Goal: Complete application form

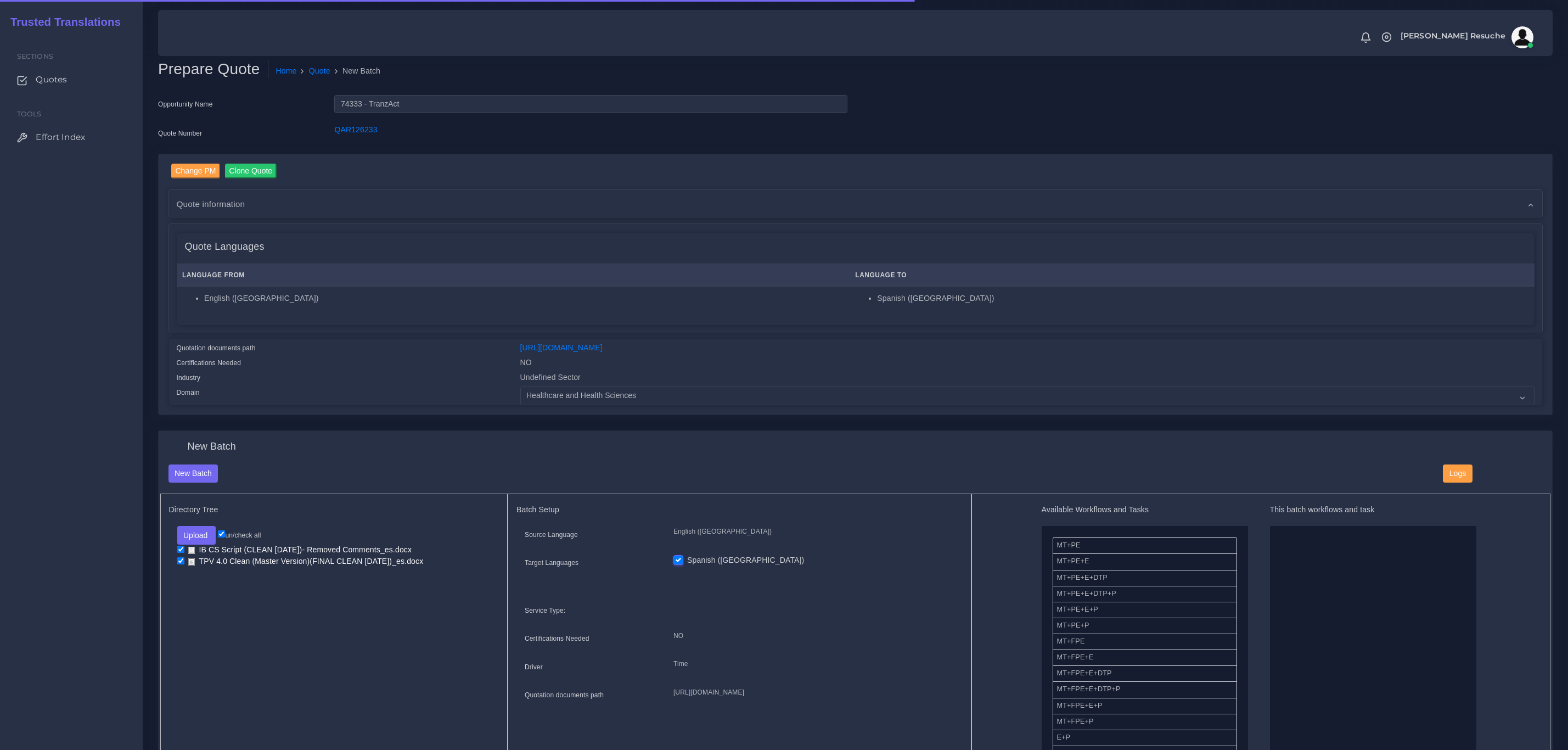
select select "Healthcare and Health Sciences"
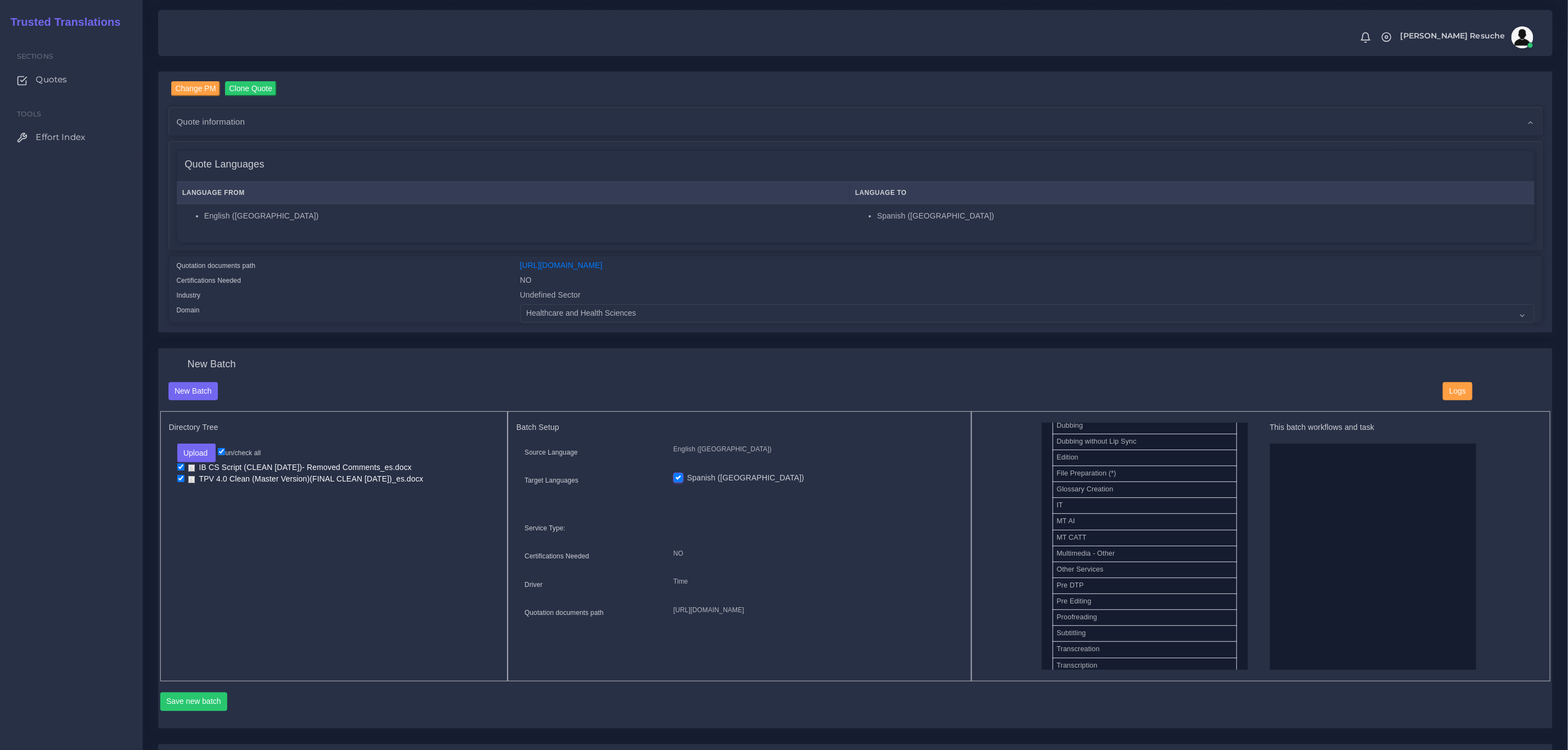
scroll to position [494, 0]
drag, startPoint x: 1116, startPoint y: 559, endPoint x: 1292, endPoint y: 537, distance: 177.4
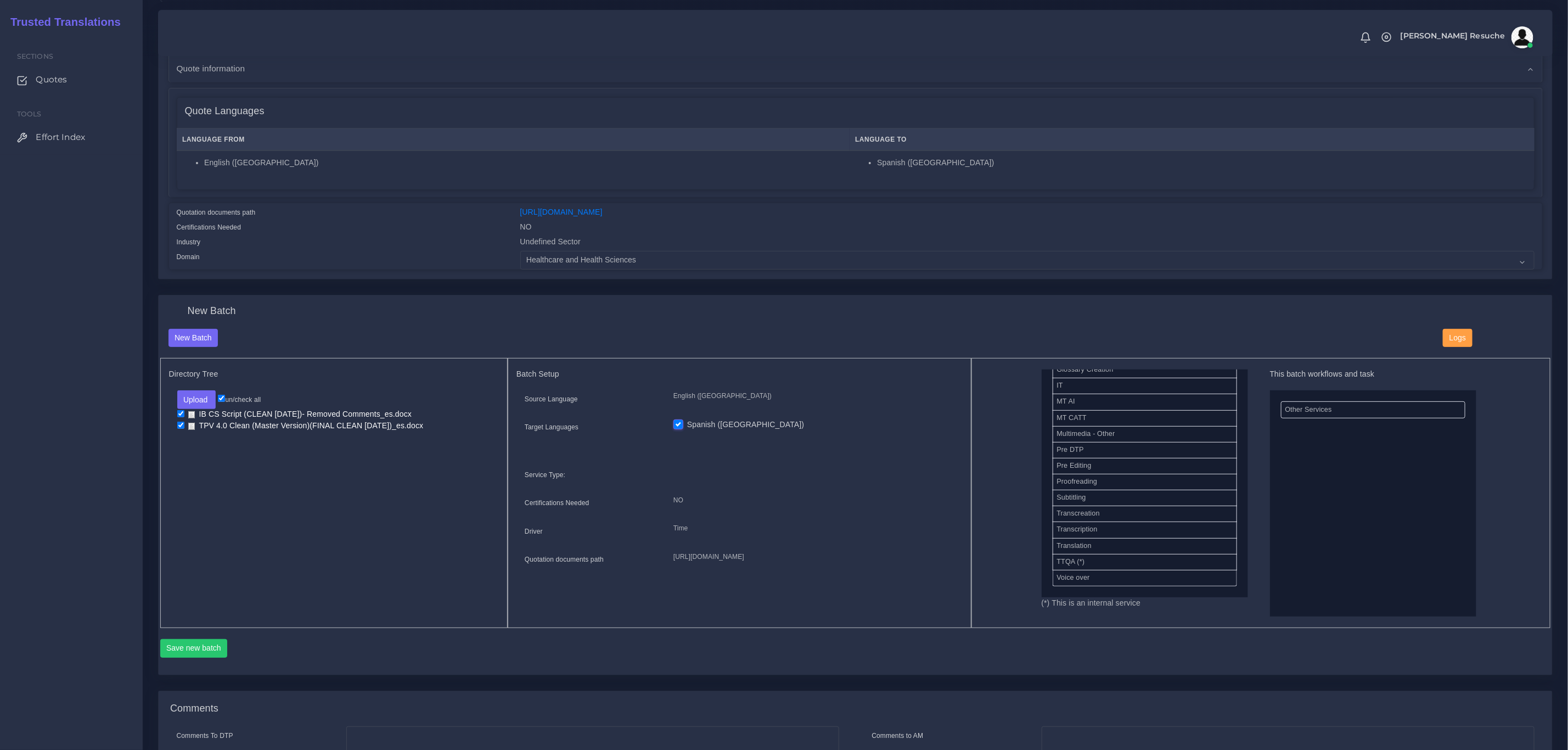
scroll to position [165, 0]
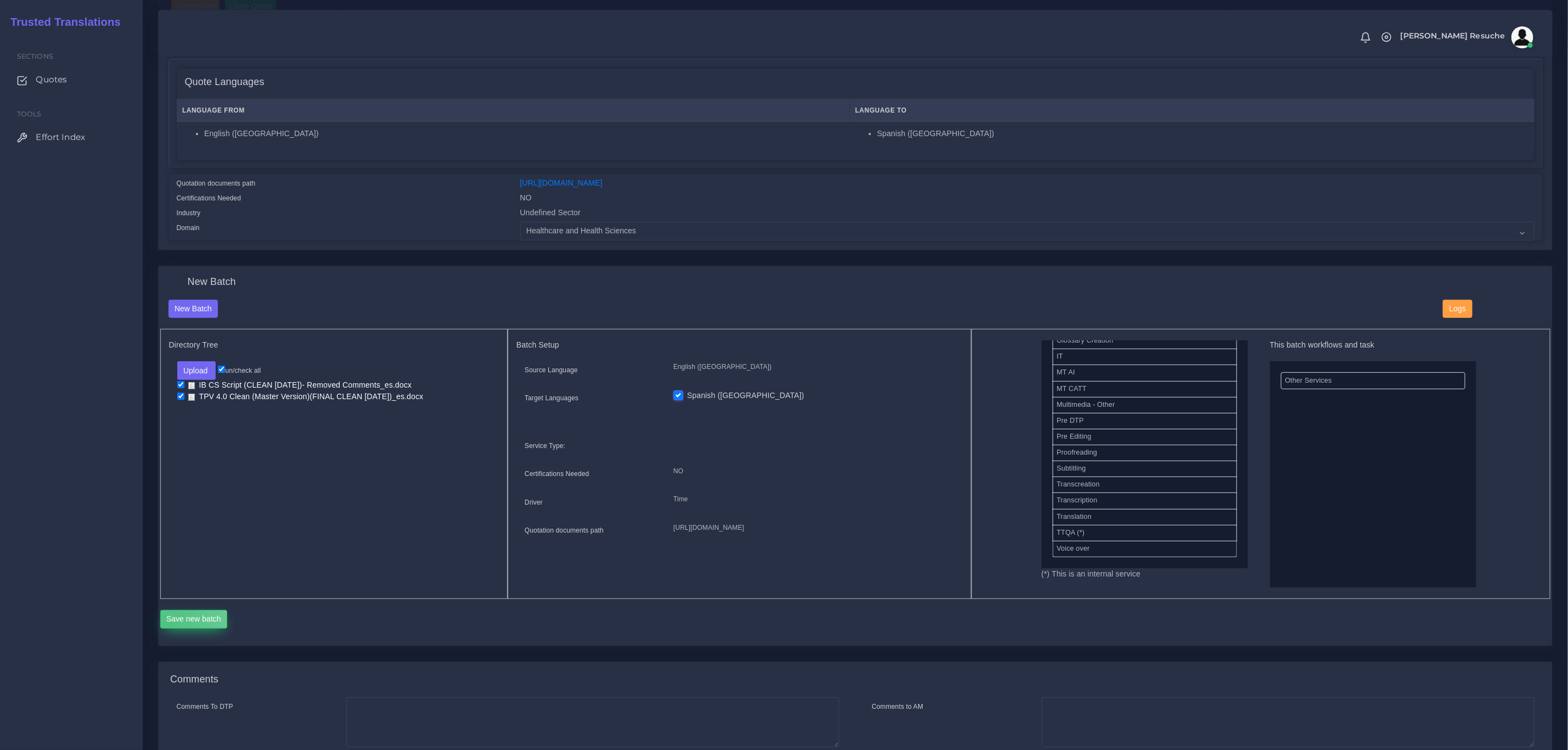
click at [170, 626] on button "Save new batch" at bounding box center [194, 619] width 68 height 18
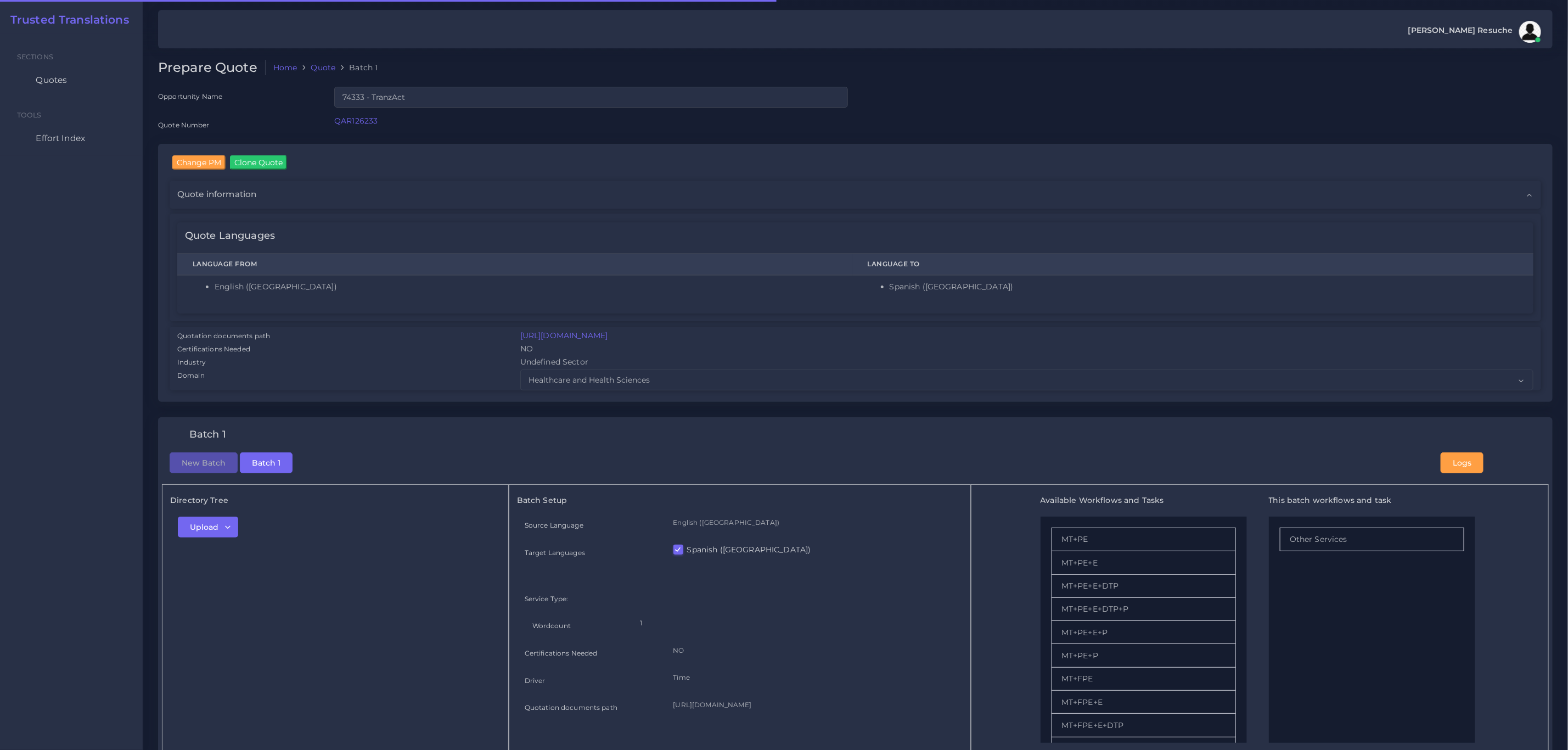
checkbox input "true"
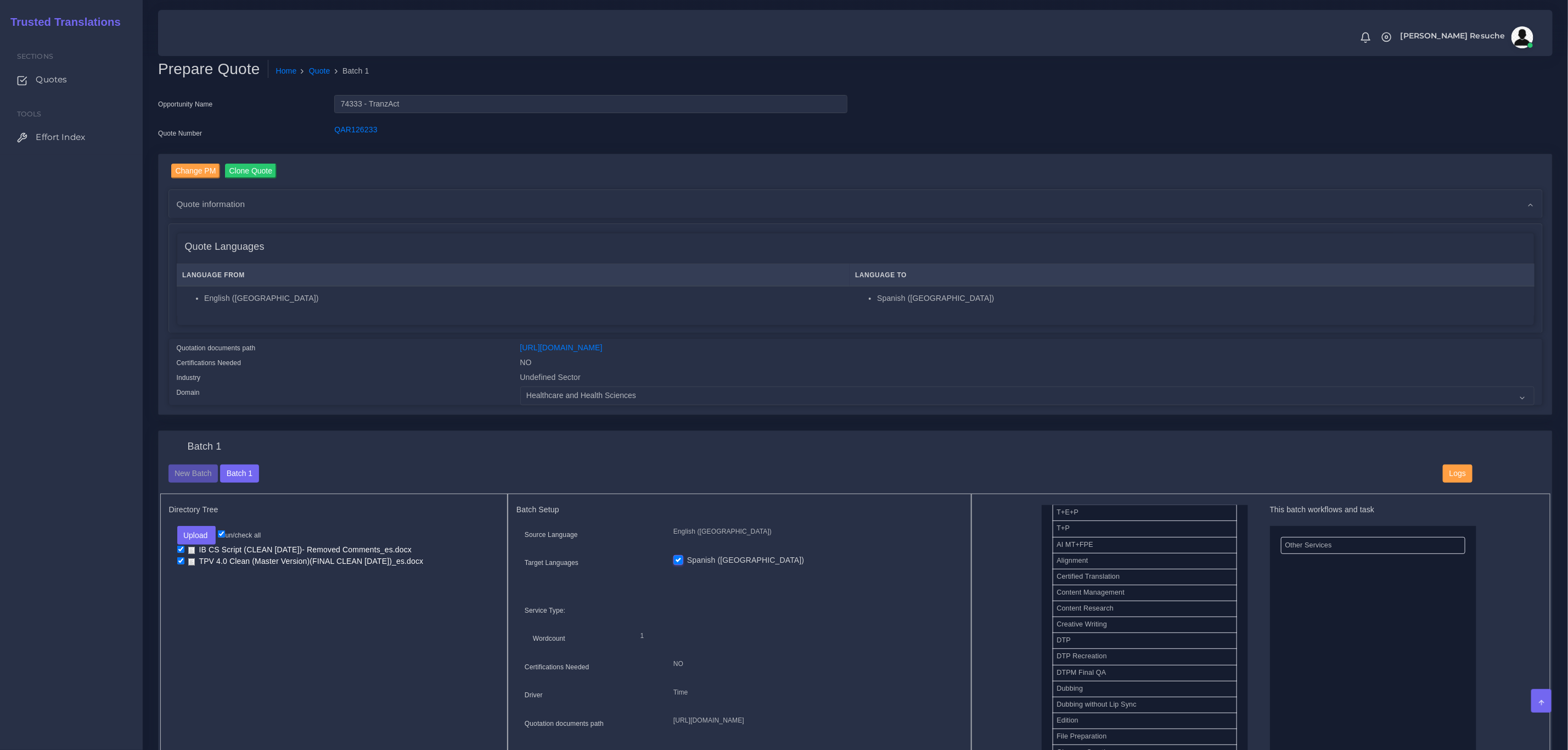
scroll to position [330, 0]
drag, startPoint x: 1089, startPoint y: 686, endPoint x: 1367, endPoint y: 590, distance: 294.1
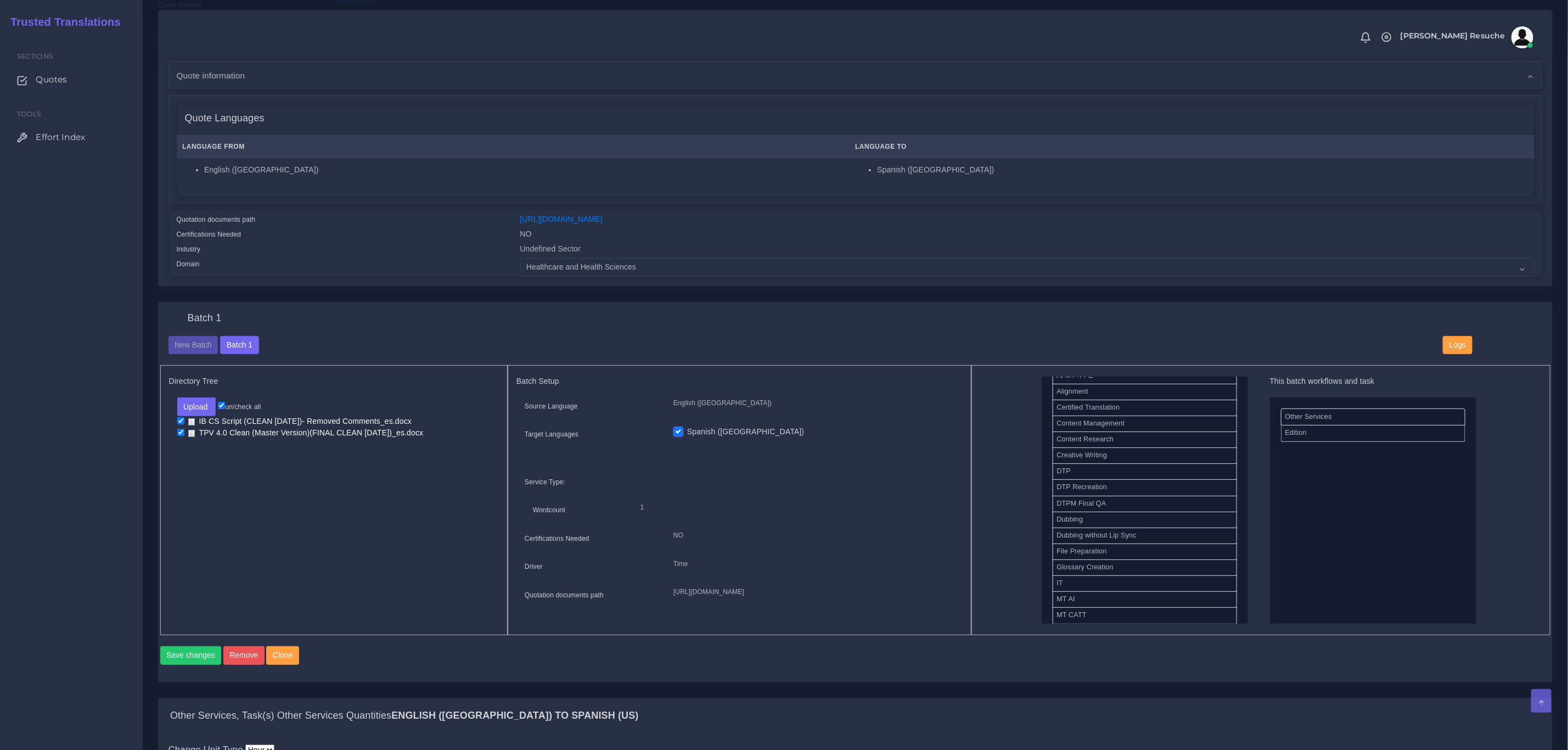
scroll to position [165, 0]
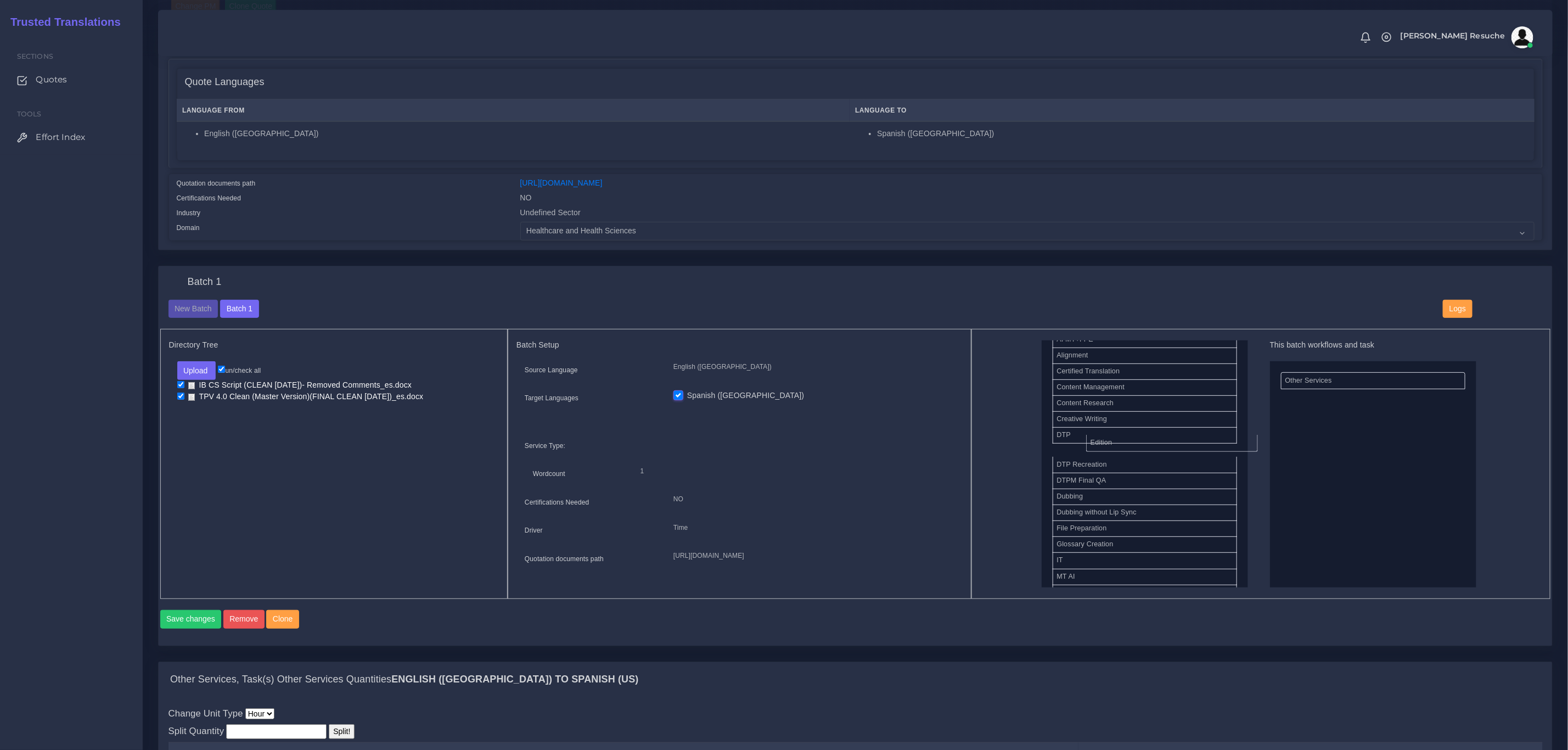
drag, startPoint x: 1322, startPoint y: 397, endPoint x: 1128, endPoint y: 443, distance: 199.4
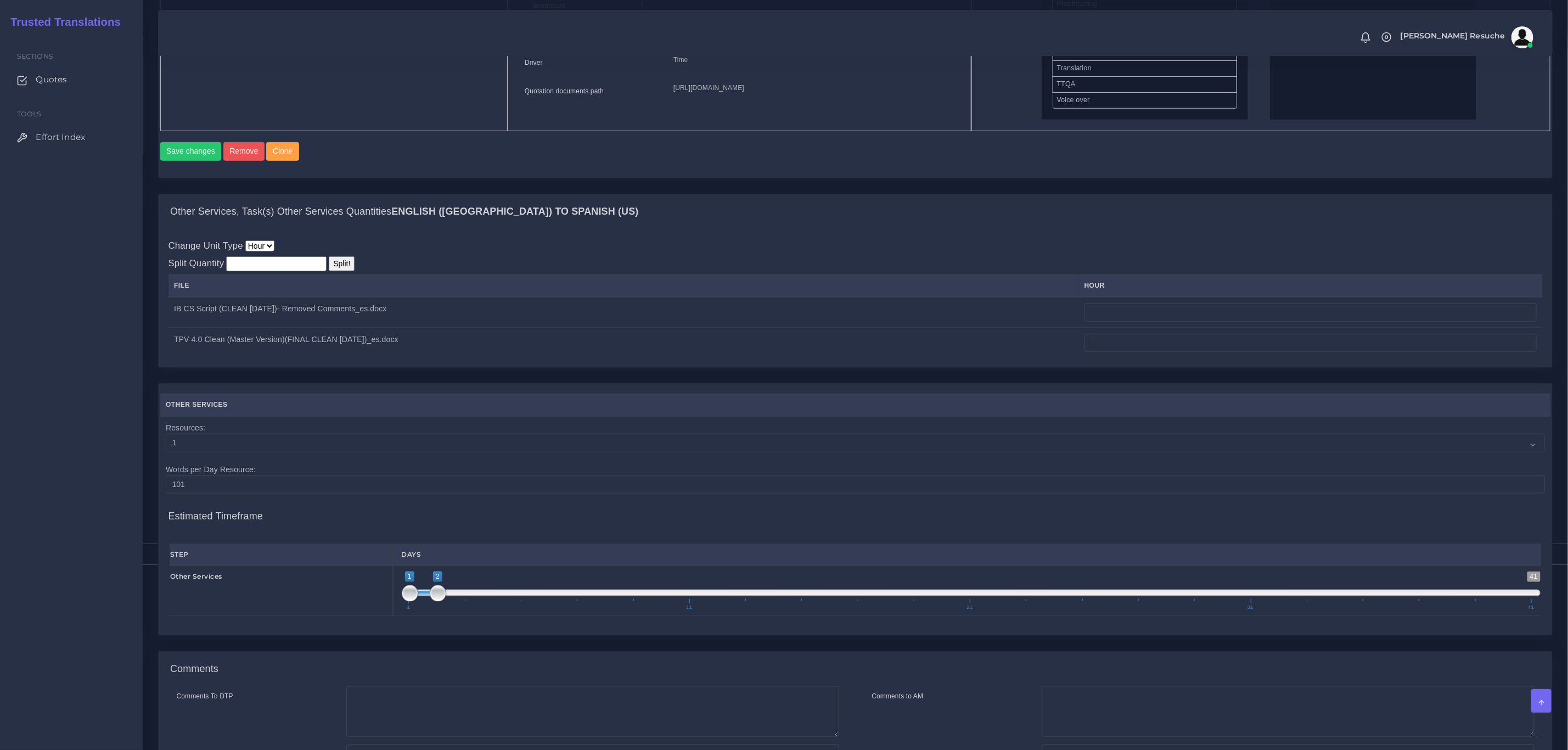
scroll to position [631, 0]
click at [1146, 322] on input "number" at bounding box center [1311, 314] width 452 height 18
type input "5"
click at [1132, 355] on input "number" at bounding box center [1311, 344] width 452 height 18
click at [1146, 277] on div "Change Unit Type Hour Split Quantity Split! File hour 5 12" at bounding box center [856, 300] width 1374 height 119
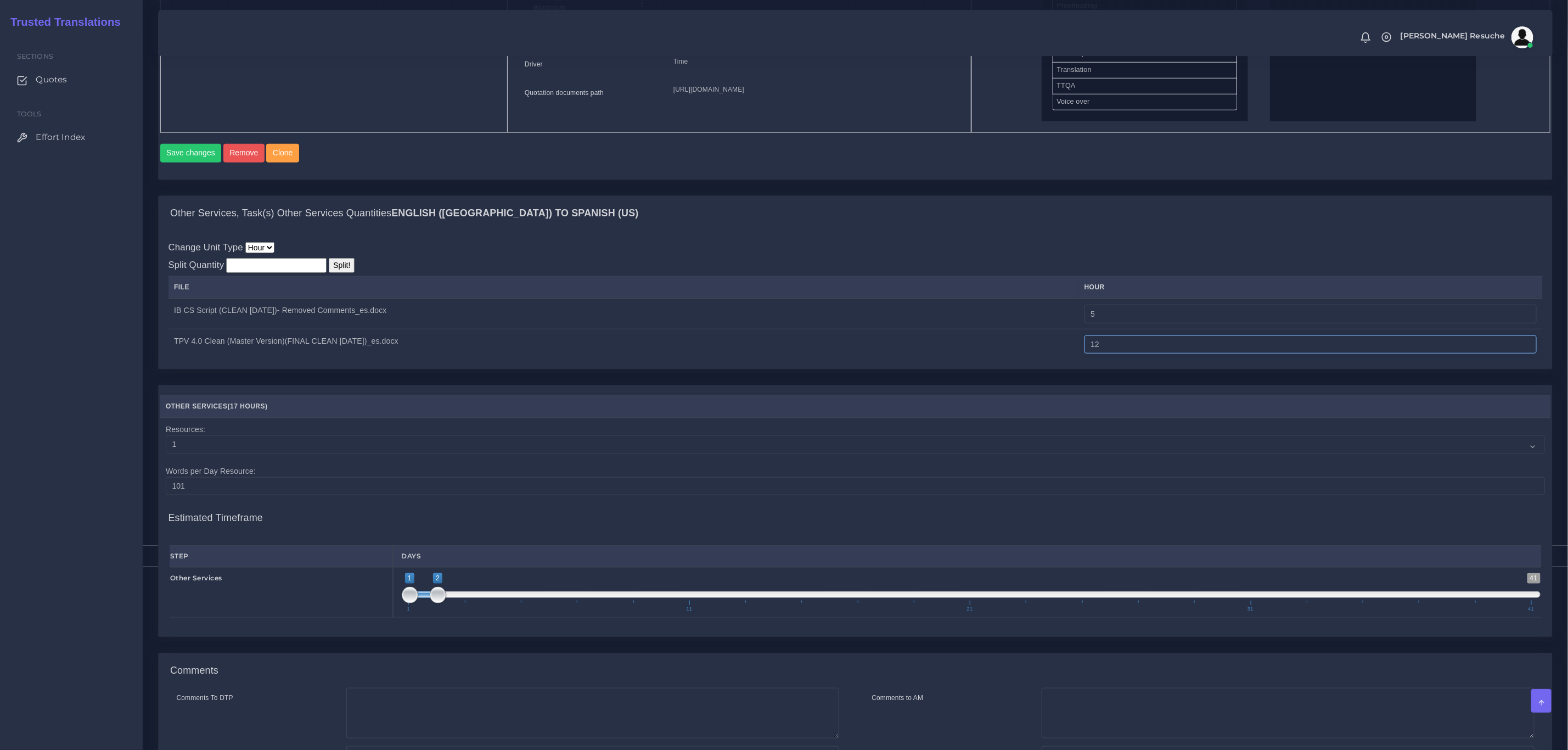
drag, startPoint x: 1114, startPoint y: 365, endPoint x: 1102, endPoint y: 363, distance: 12.2
click at [1102, 355] on input "12" at bounding box center [1311, 344] width 452 height 18
click at [1130, 229] on div "Other Services, Task(s) Other Services Quantities English (US) TO Spanish (US)" at bounding box center [855, 214] width 1394 height 35
drag, startPoint x: 1113, startPoint y: 356, endPoint x: 1104, endPoint y: 355, distance: 9.1
click at [1104, 355] on input "15" at bounding box center [1311, 344] width 452 height 18
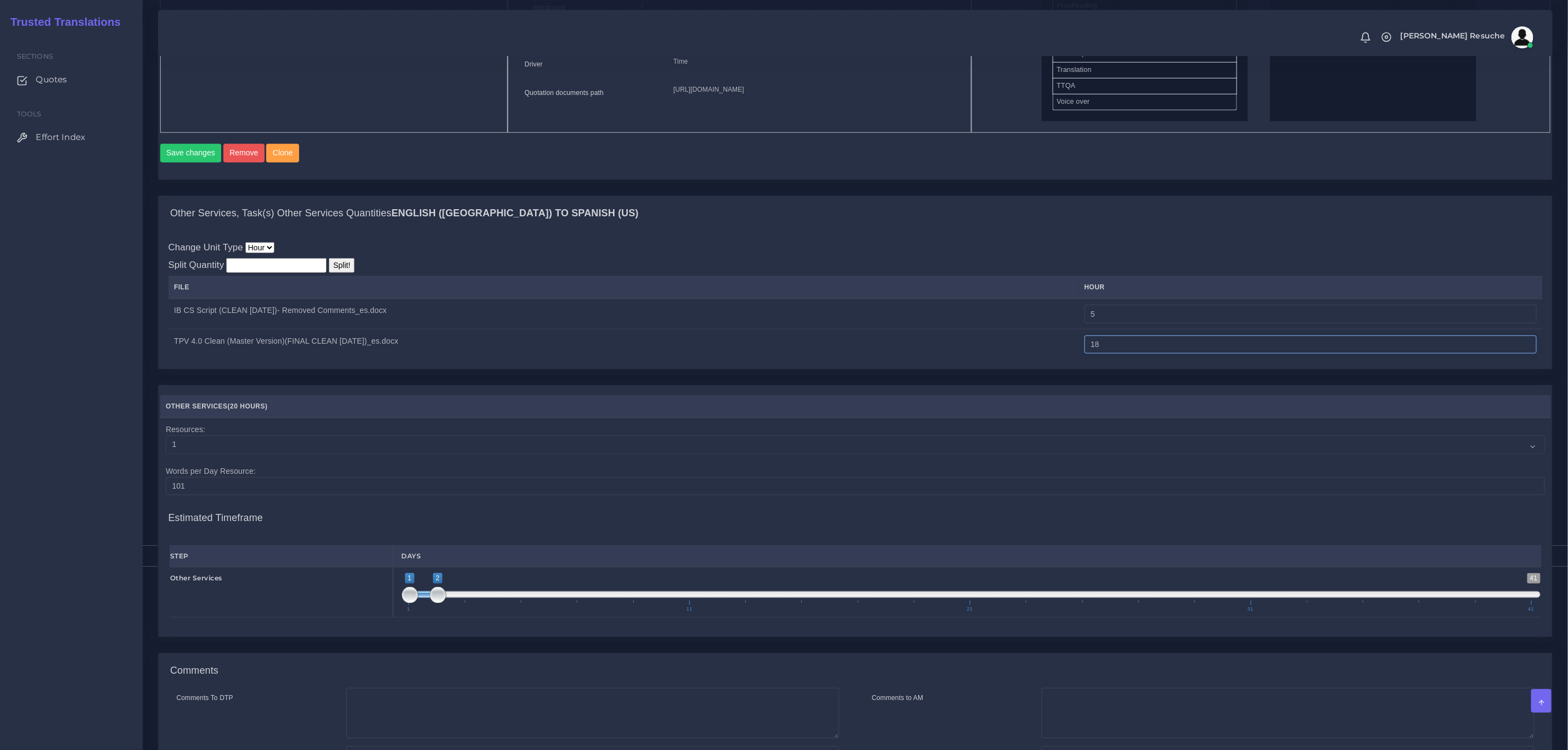
type input "18"
click at [1314, 212] on div "Other Services, Task(s) Other Services Quantities English (US) TO Spanish (US)" at bounding box center [855, 214] width 1394 height 35
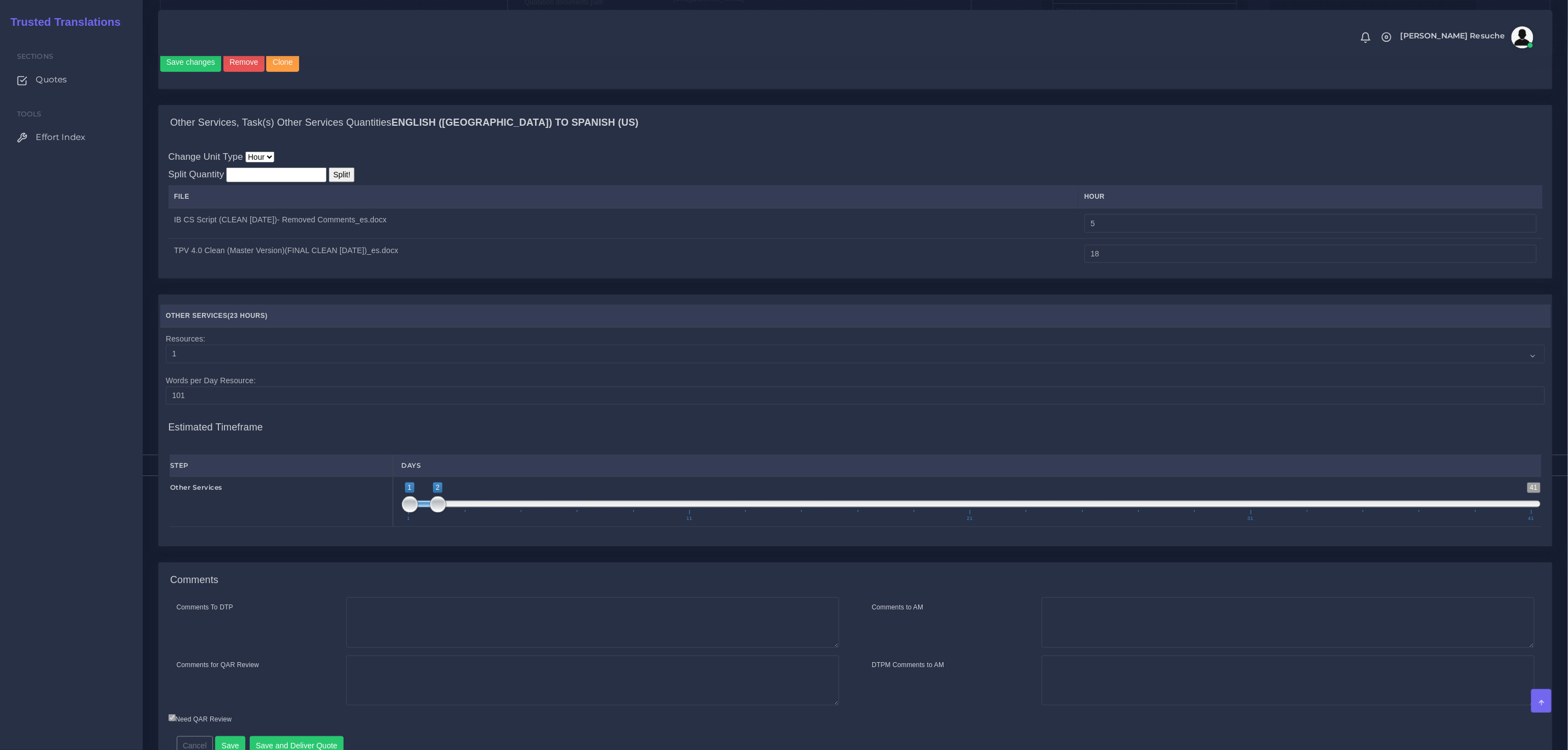
scroll to position [796, 0]
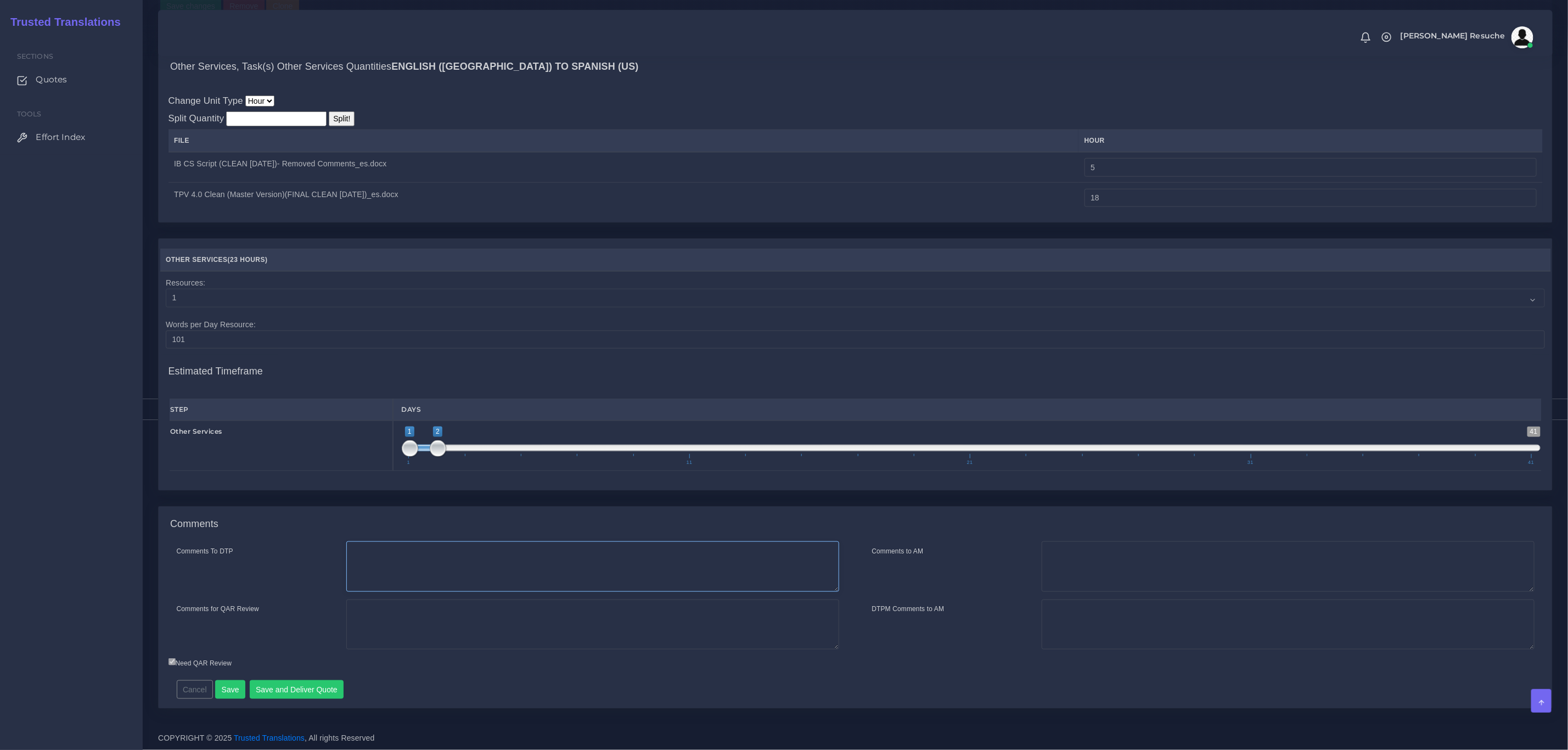
click at [455, 562] on textarea "Comments To DTP" at bounding box center [592, 566] width 493 height 51
type textarea "m"
type textarea "no DTP needed"
click at [356, 639] on textarea "Other services quoted to: Update the content from informal to formal tone (5 ho…" at bounding box center [592, 625] width 493 height 51
click at [670, 631] on textarea "Other services quoted to: -Update the content from informal to formal tone (5 h…" at bounding box center [592, 625] width 493 height 51
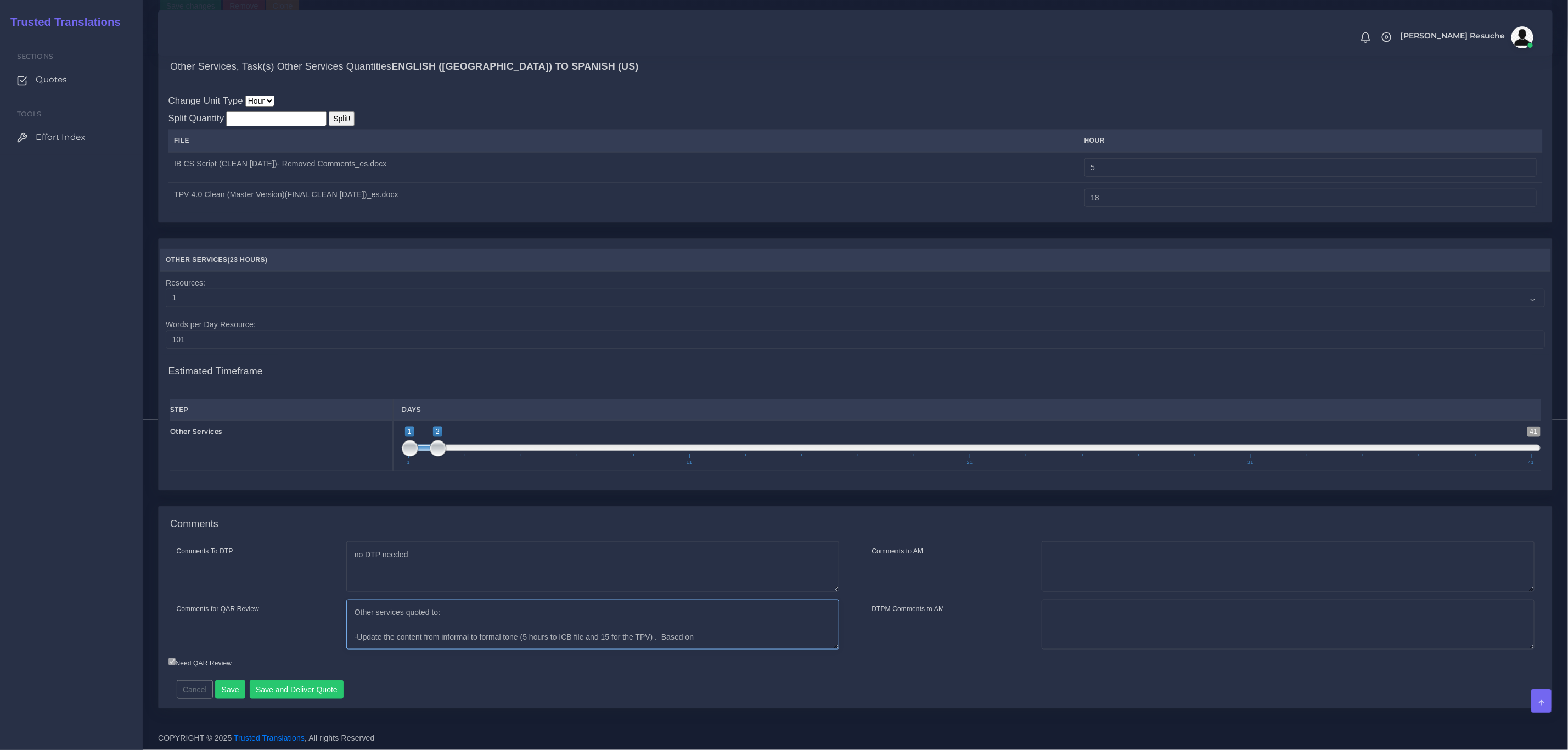
drag, startPoint x: 718, startPoint y: 636, endPoint x: 664, endPoint y: 631, distance: 54.2
click at [664, 631] on textarea "Other services quoted to: -Update the content from informal to formal tone (5 h…" at bounding box center [592, 625] width 493 height 51
click at [491, 647] on textarea "Other services quoted to: -Update the content from informal to formal tone (5 h…" at bounding box center [592, 625] width 493 height 51
click at [473, 642] on textarea "Other services quoted to: -Update the content from informal to formal tone (5 h…" at bounding box center [592, 625] width 493 height 51
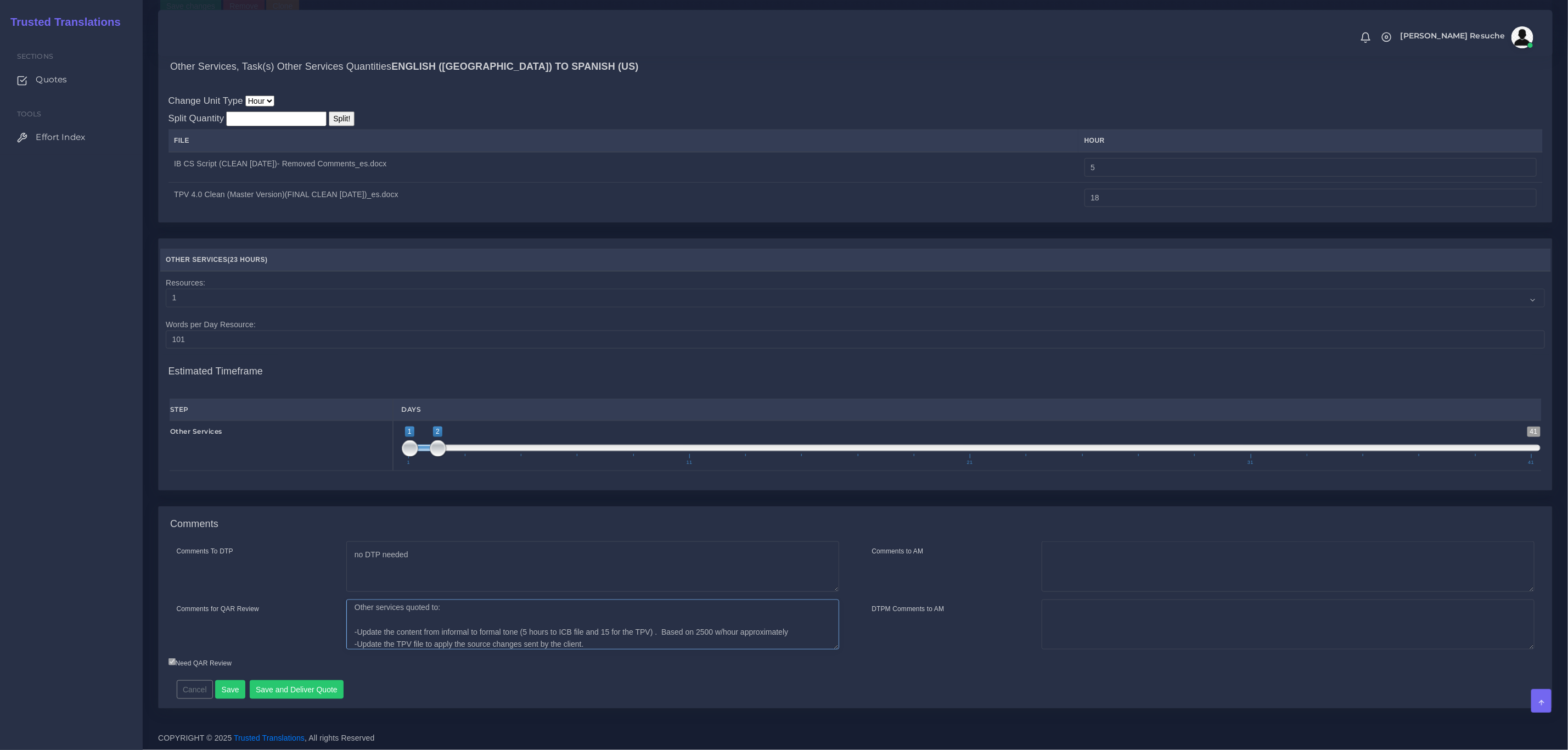
click at [473, 642] on textarea "Other services quoted to: -Update the content from informal to formal tone (5 h…" at bounding box center [592, 625] width 493 height 51
click at [497, 643] on textarea "Other services quoted to: -Update the content from informal to formal tone (5 h…" at bounding box center [592, 625] width 493 height 51
click at [634, 643] on textarea "Other services quoted to: -Update the content from informal to formal tone (5 h…" at bounding box center [592, 625] width 493 height 51
type textarea "Other services quoted to: -Update the content from informal to formal tone (5 h…"
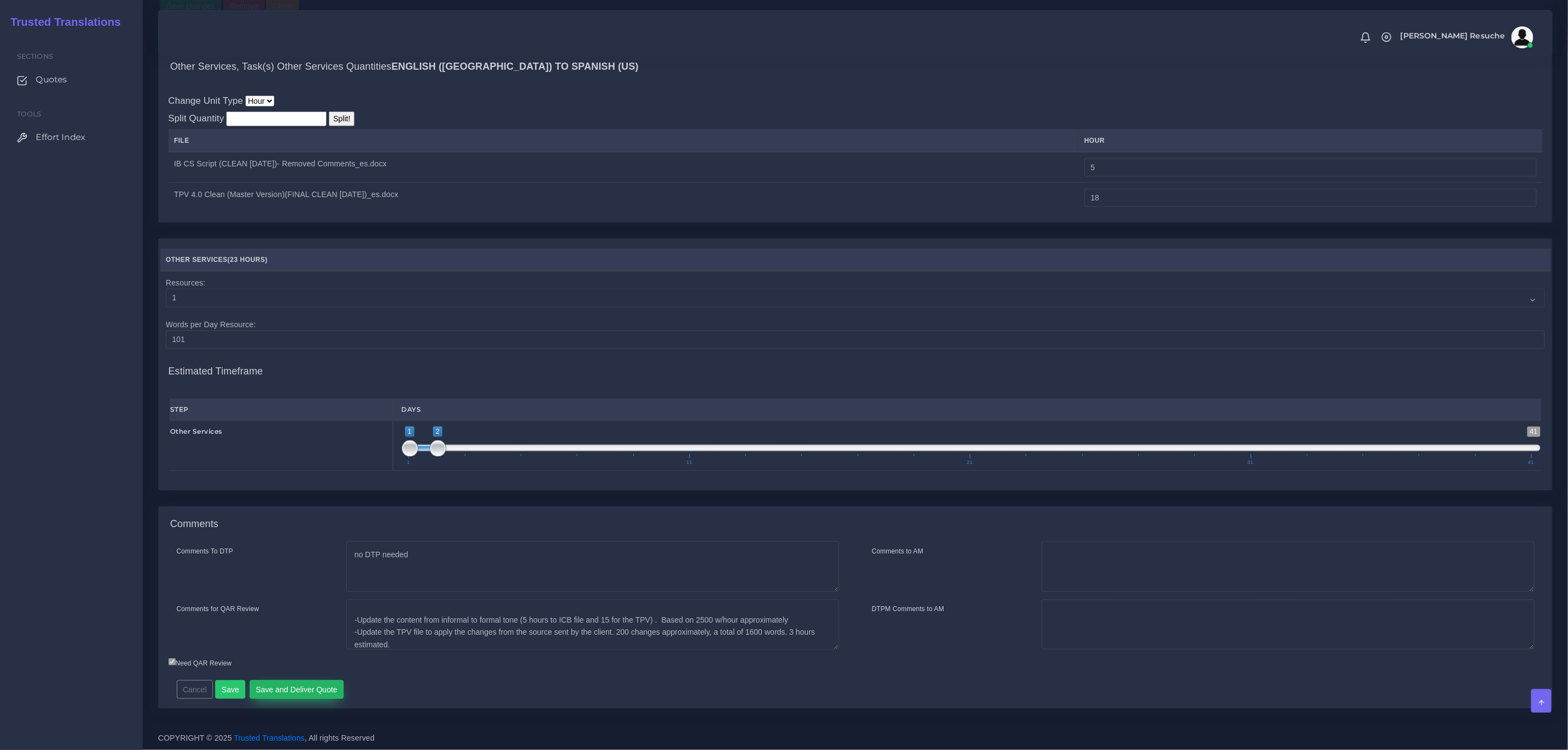
click at [275, 691] on button "Save and Deliver Quote" at bounding box center [297, 689] width 94 height 18
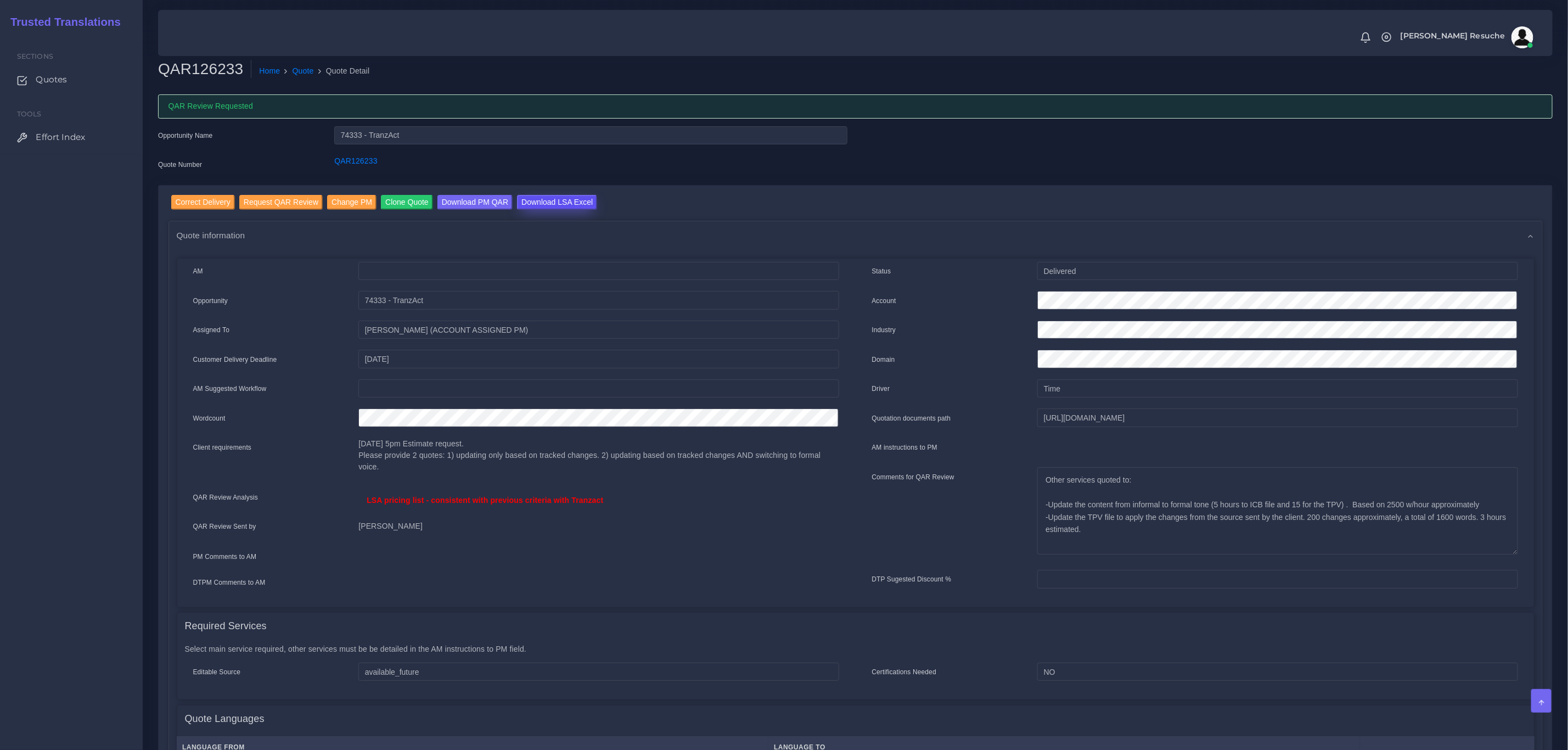
click at [533, 207] on input "Download LSA Excel" at bounding box center [557, 202] width 80 height 14
click at [295, 70] on link "Quote" at bounding box center [303, 71] width 22 height 11
